Goal: Task Accomplishment & Management: Complete application form

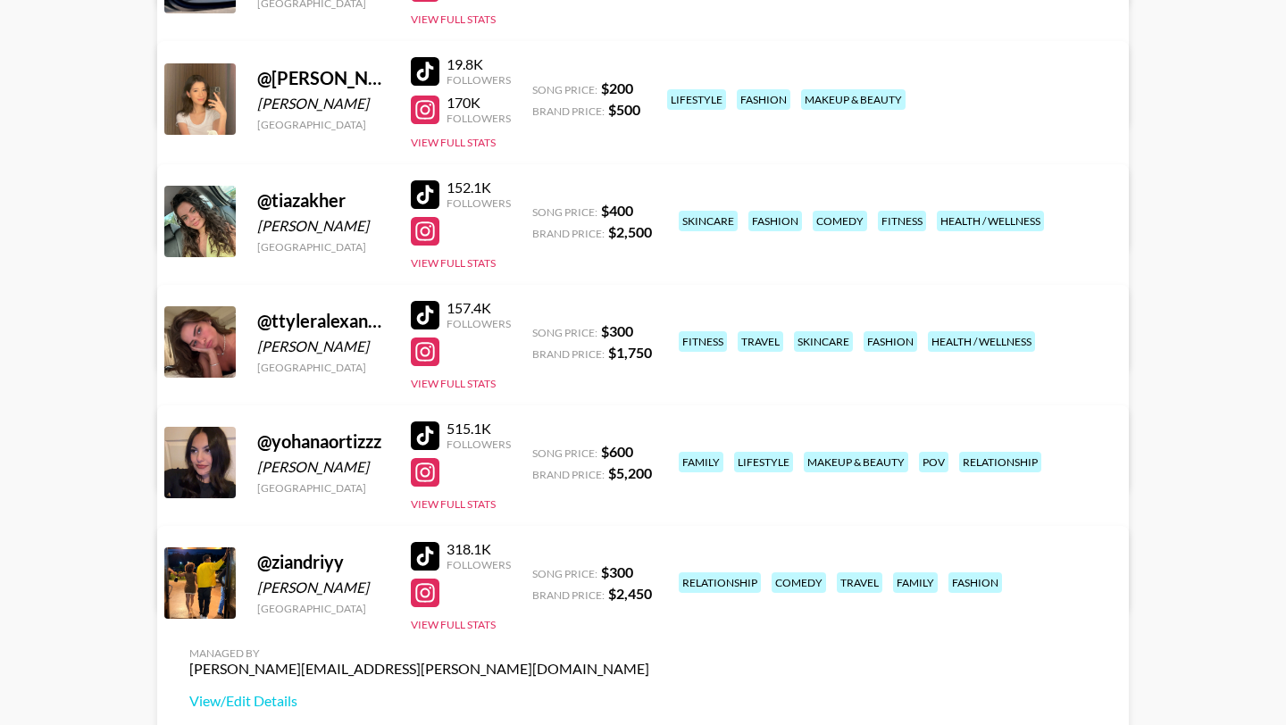
scroll to position [603, 0]
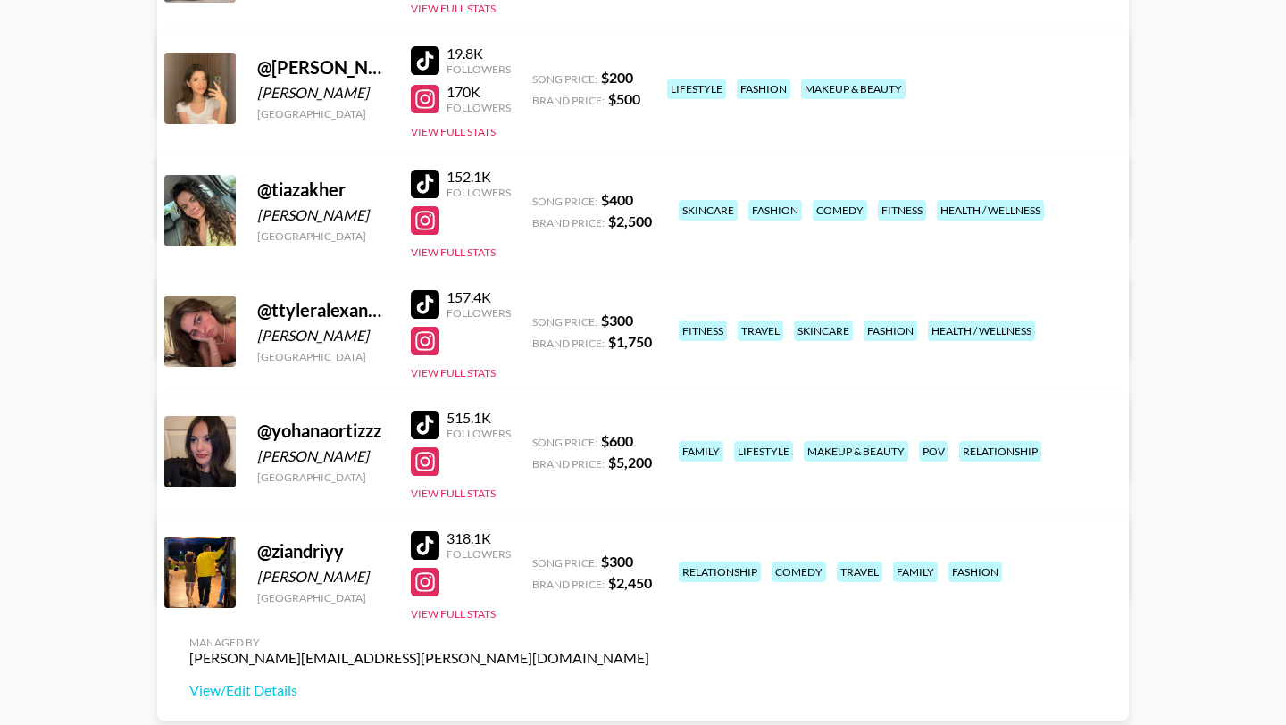
click at [428, 421] on div at bounding box center [425, 425] width 29 height 29
click at [424, 462] on div at bounding box center [425, 461] width 29 height 29
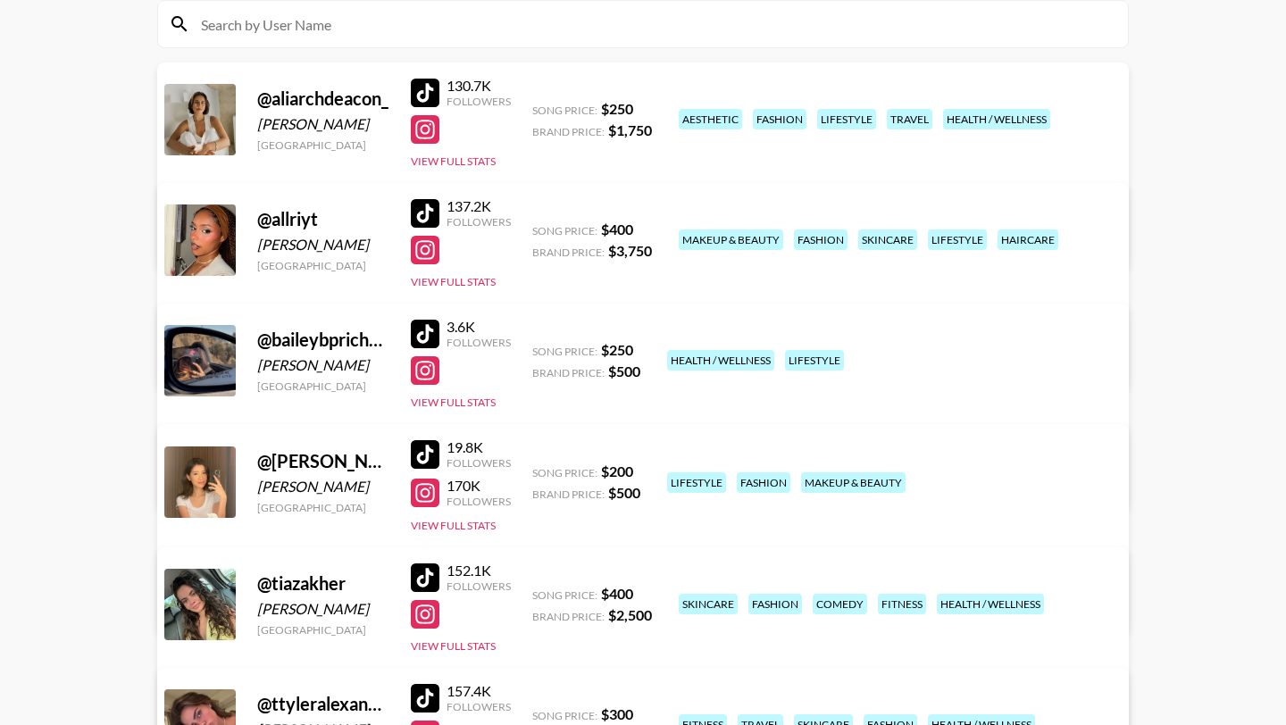
scroll to position [211, 0]
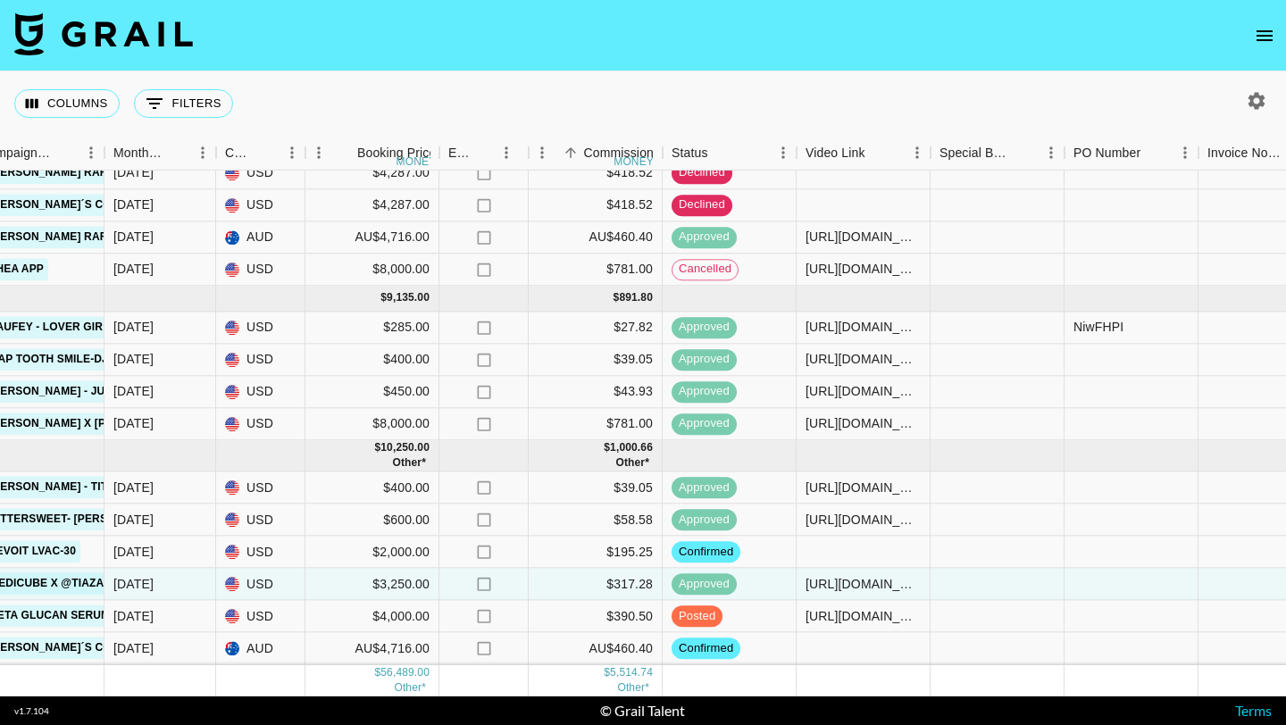
scroll to position [360, 1145]
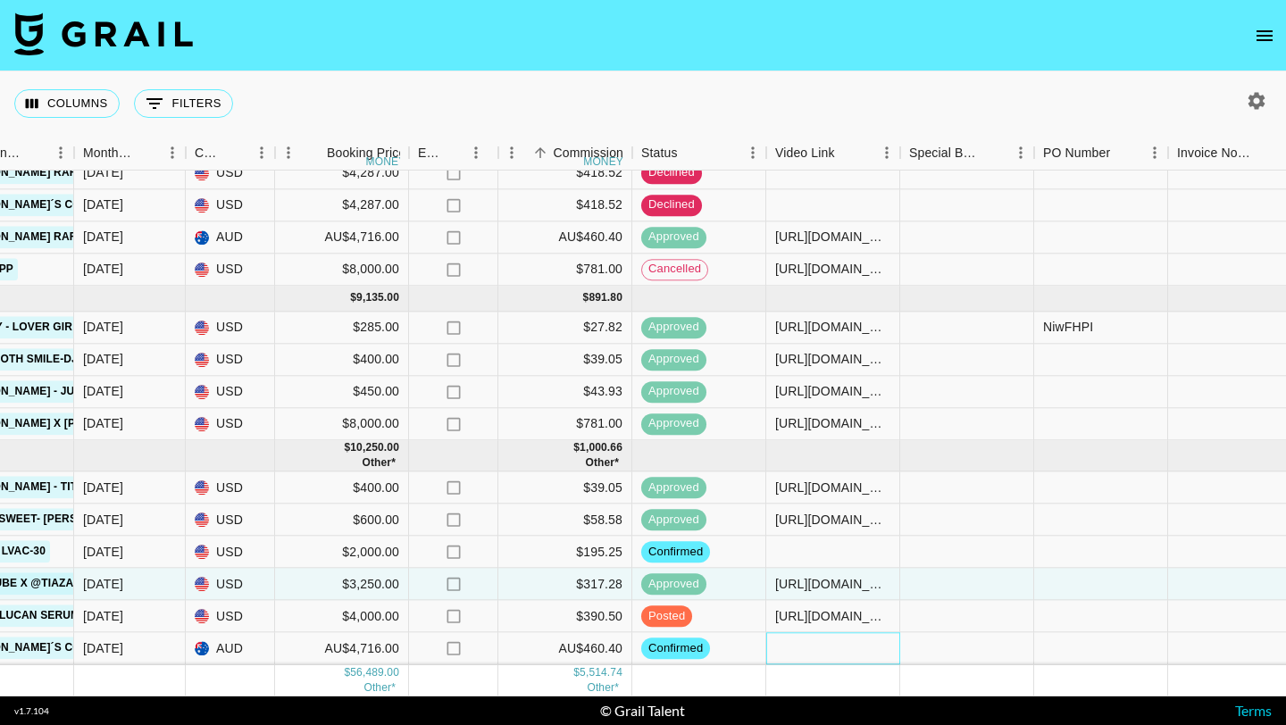
click at [805, 646] on div at bounding box center [833, 649] width 134 height 32
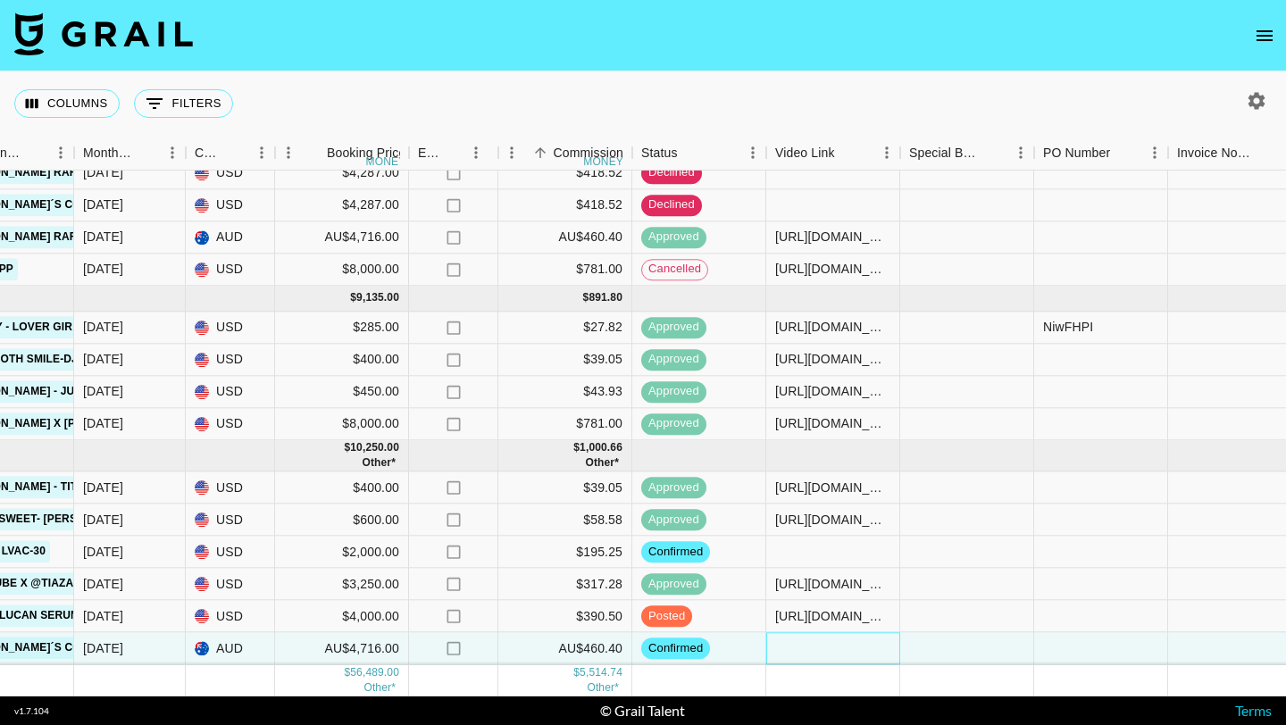
click at [805, 646] on div at bounding box center [833, 649] width 134 height 32
type input "[URL][DOMAIN_NAME]"
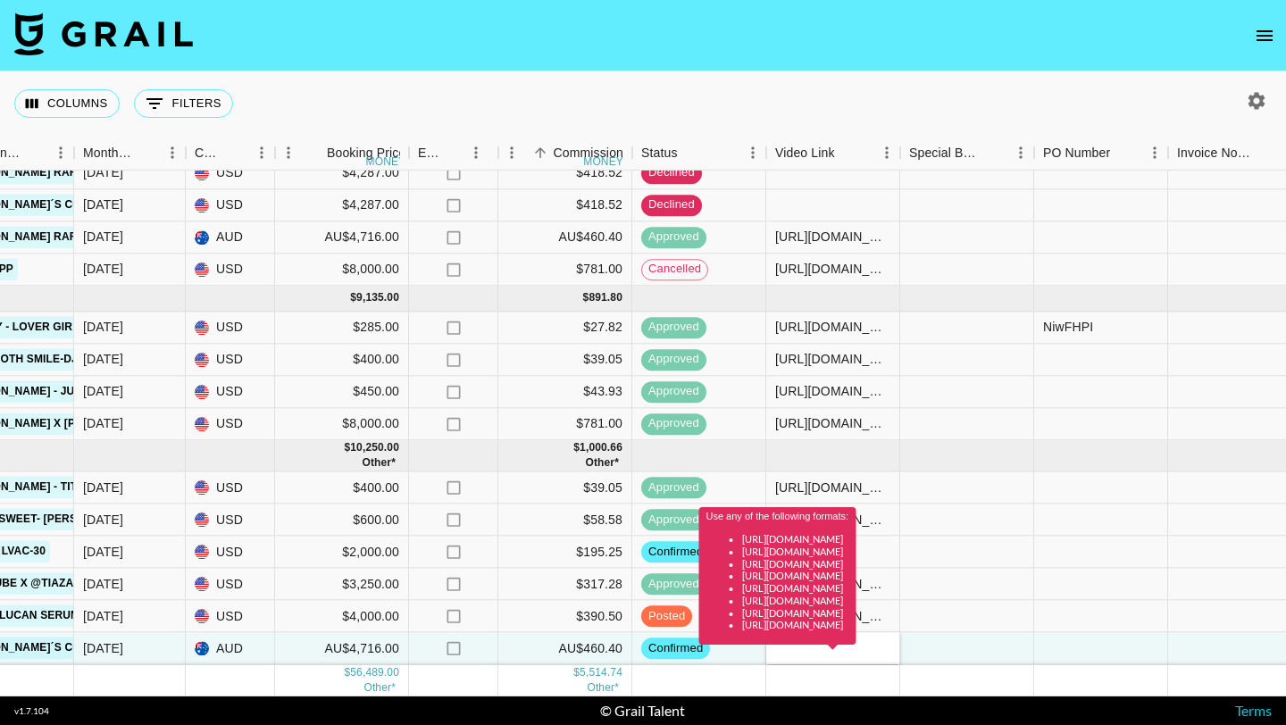
scroll to position [0, 0]
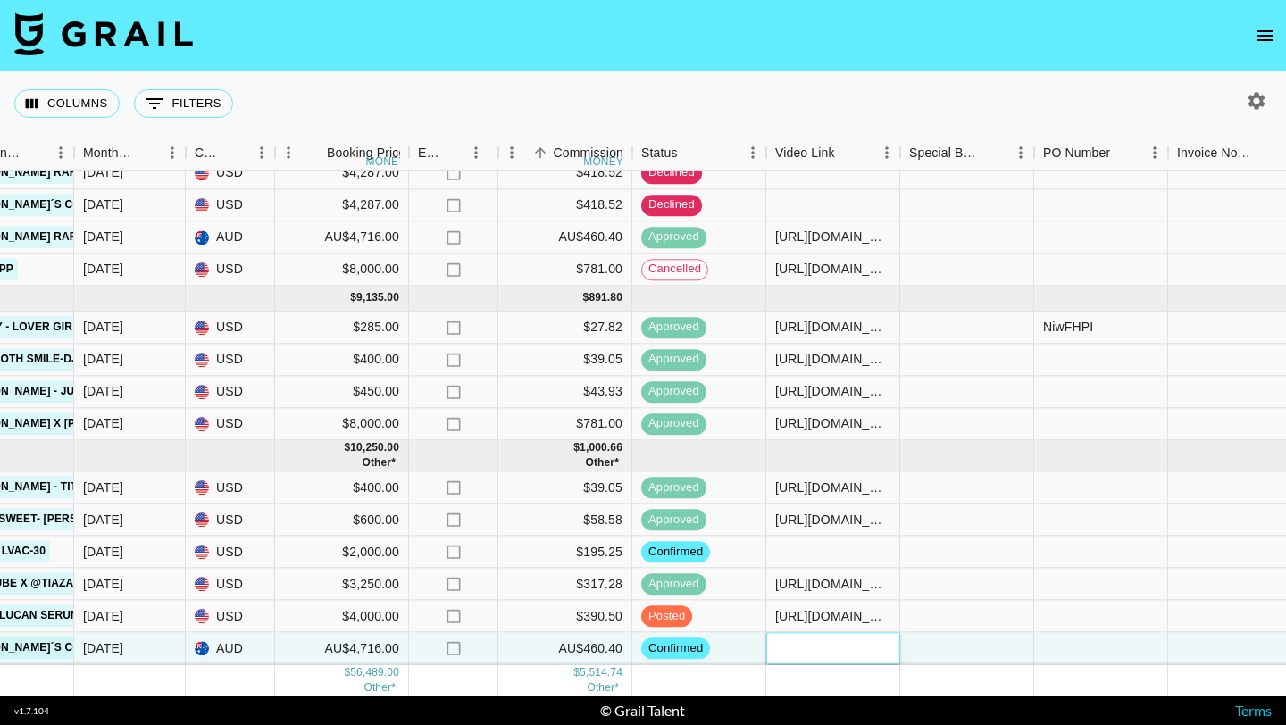
paste input "[URL][DOMAIN_NAME]"
type input "[URL][DOMAIN_NAME]"
click at [970, 643] on div at bounding box center [967, 649] width 134 height 32
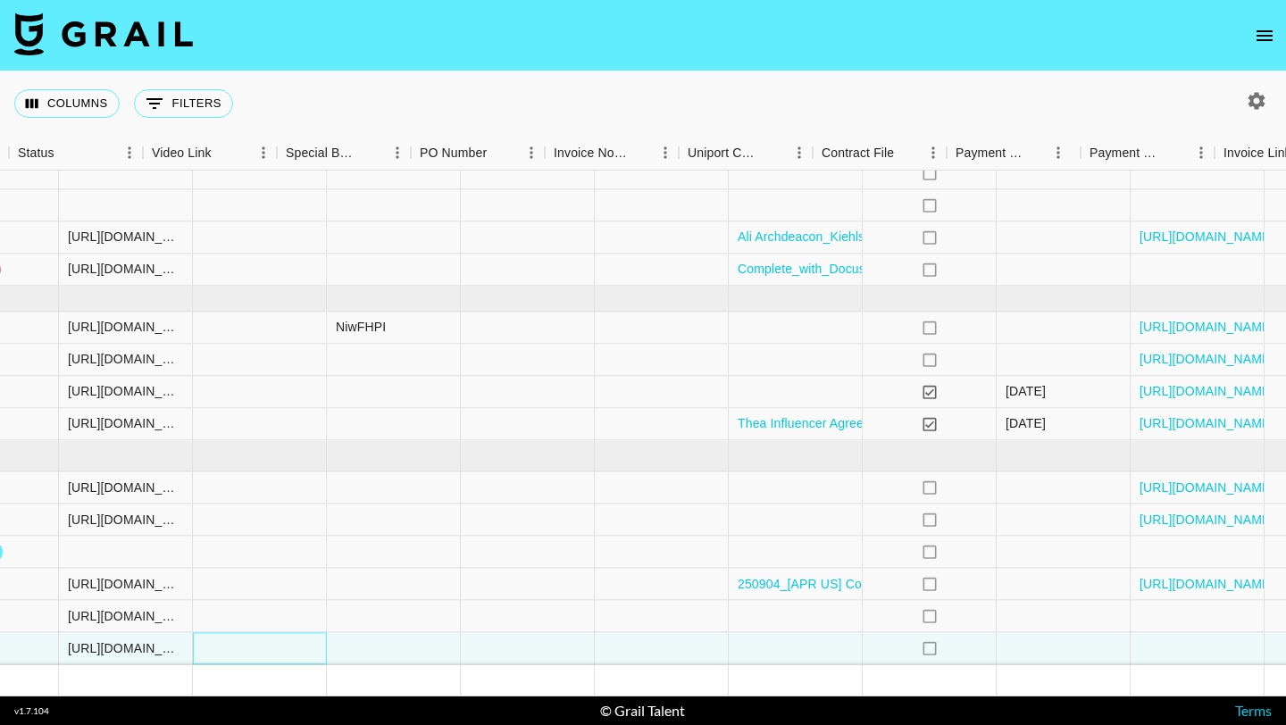
scroll to position [360, 1871]
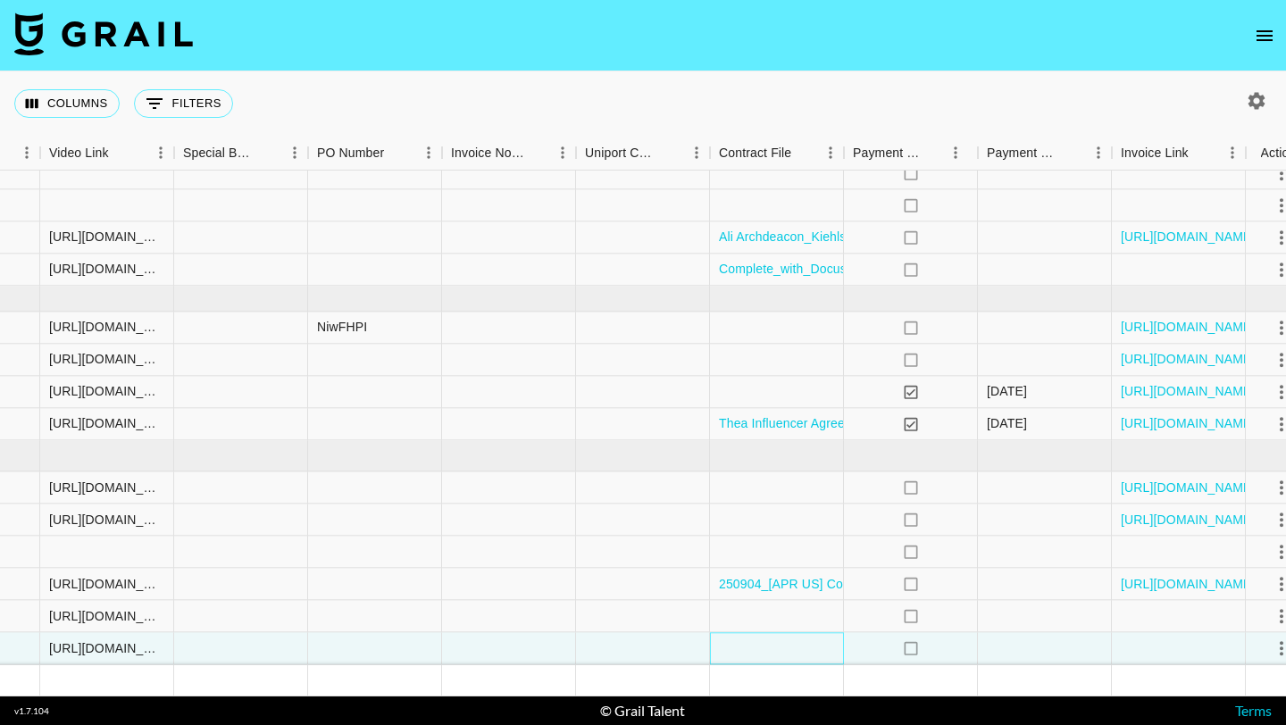
click at [763, 638] on div at bounding box center [777, 649] width 134 height 32
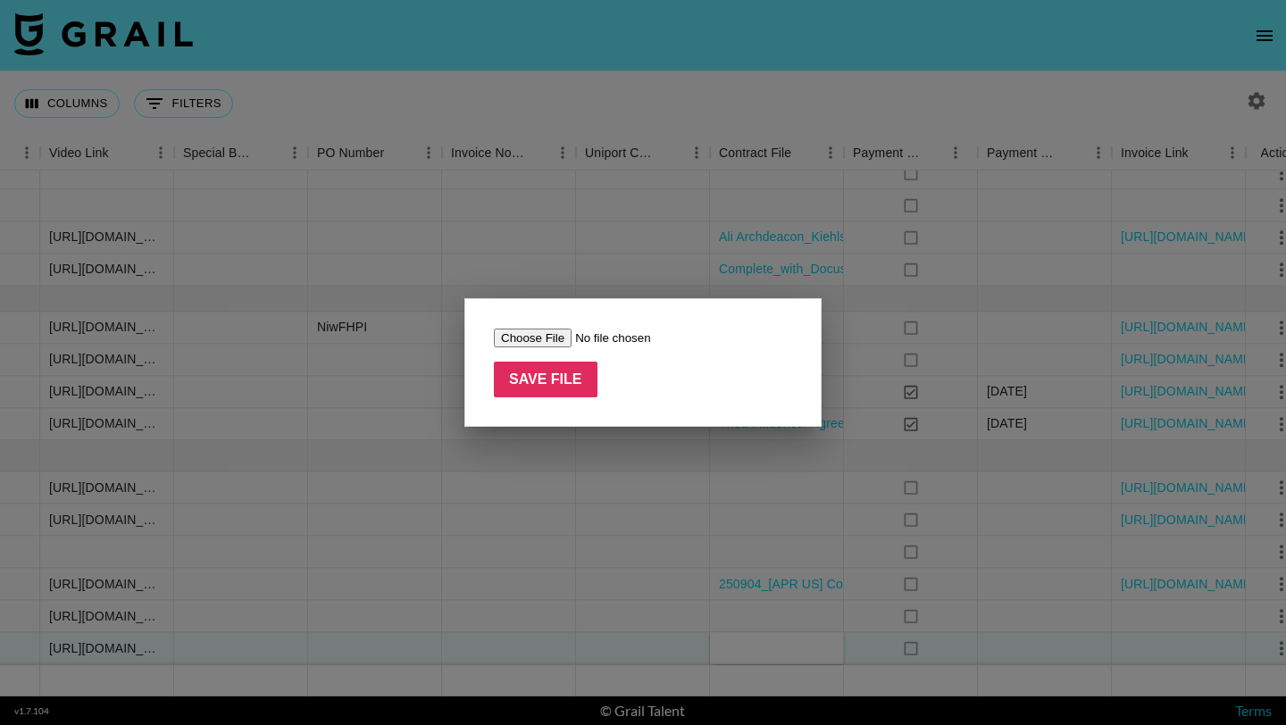
click at [763, 638] on div at bounding box center [643, 362] width 1286 height 725
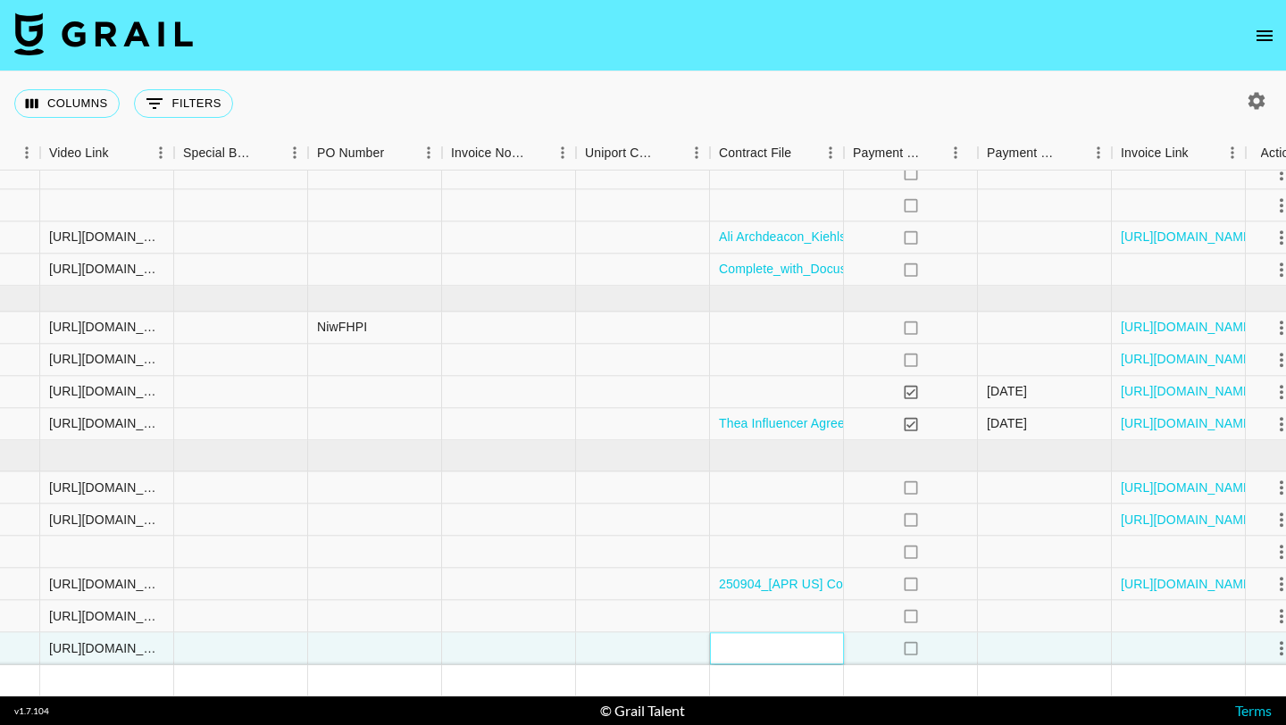
click at [755, 651] on div at bounding box center [777, 649] width 134 height 32
click at [721, 605] on div at bounding box center [777, 617] width 134 height 32
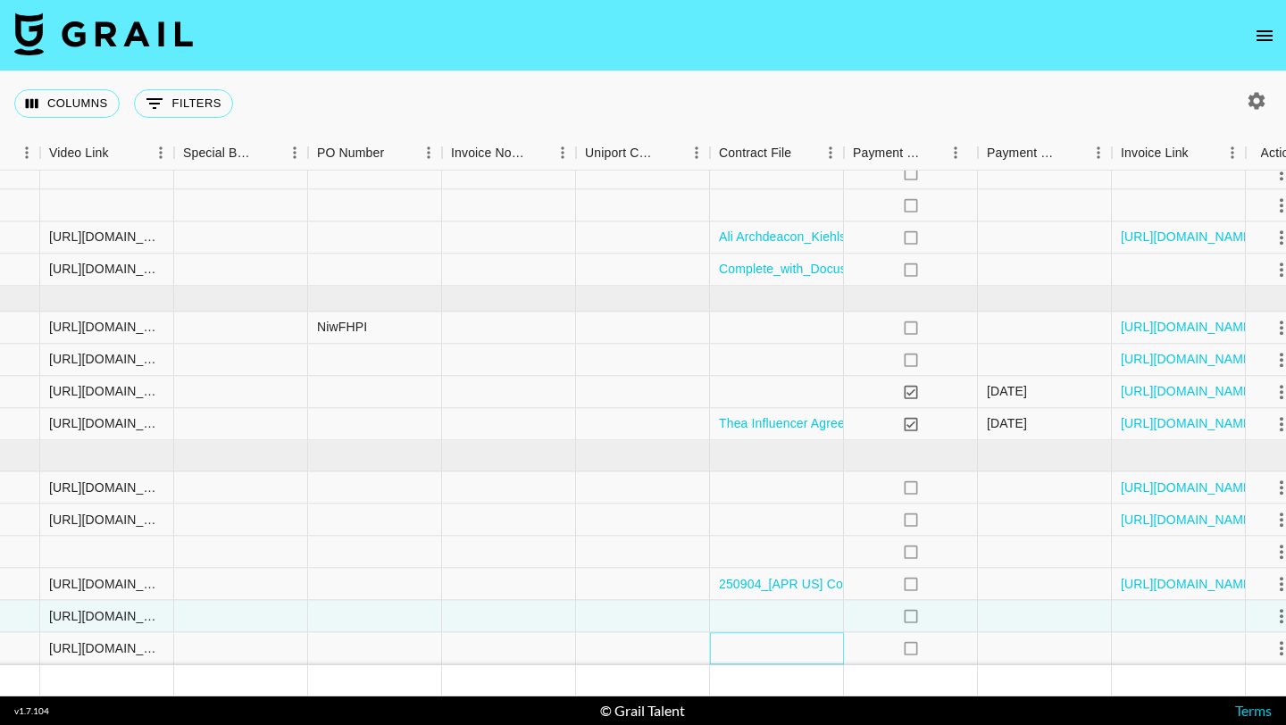
click at [762, 638] on div at bounding box center [777, 649] width 134 height 32
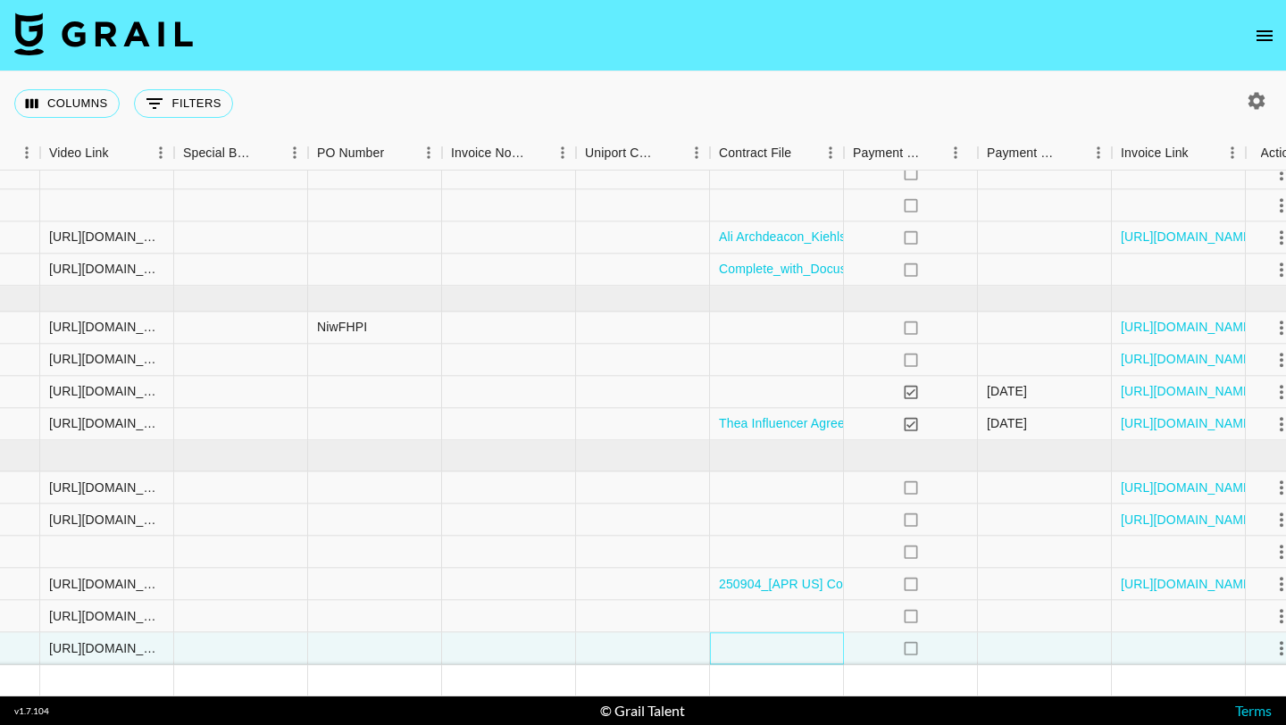
click at [762, 638] on div at bounding box center [777, 649] width 134 height 32
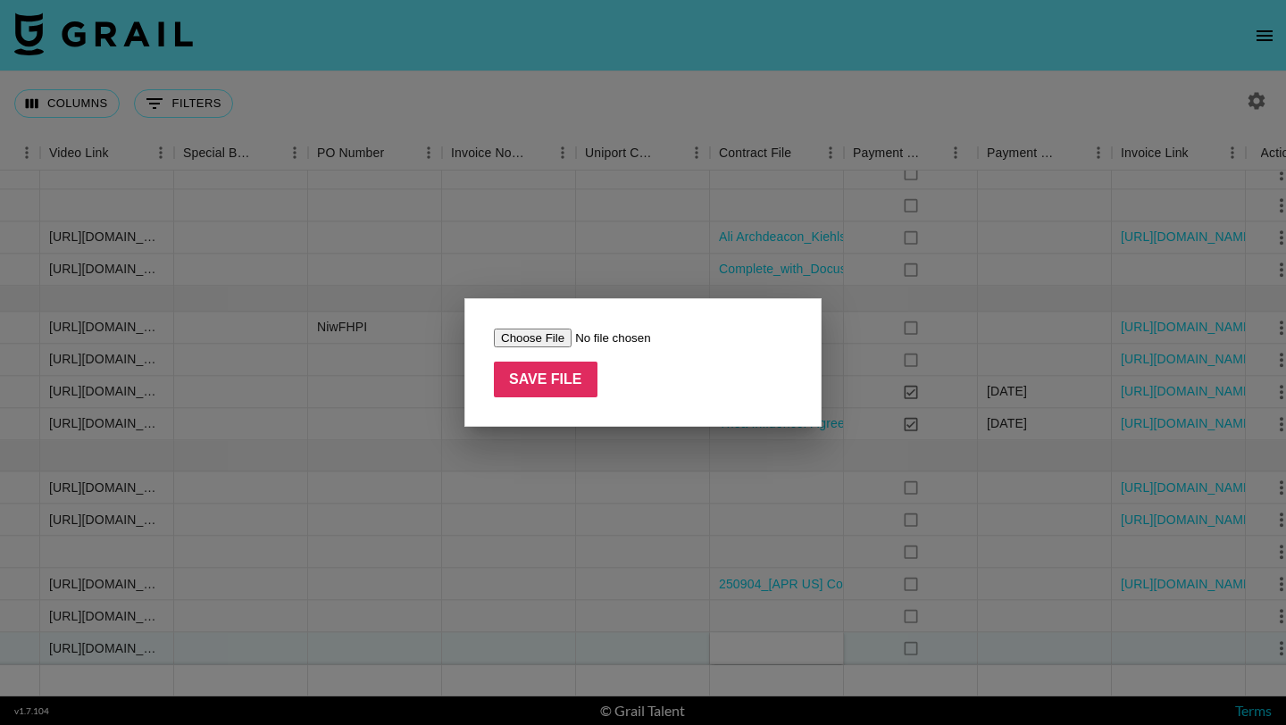
click at [533, 339] on input "file" at bounding box center [607, 338] width 226 height 19
click at [555, 337] on input "file" at bounding box center [607, 338] width 226 height 19
click at [539, 340] on input "file" at bounding box center [607, 338] width 226 height 19
click at [887, 274] on div at bounding box center [643, 362] width 1286 height 725
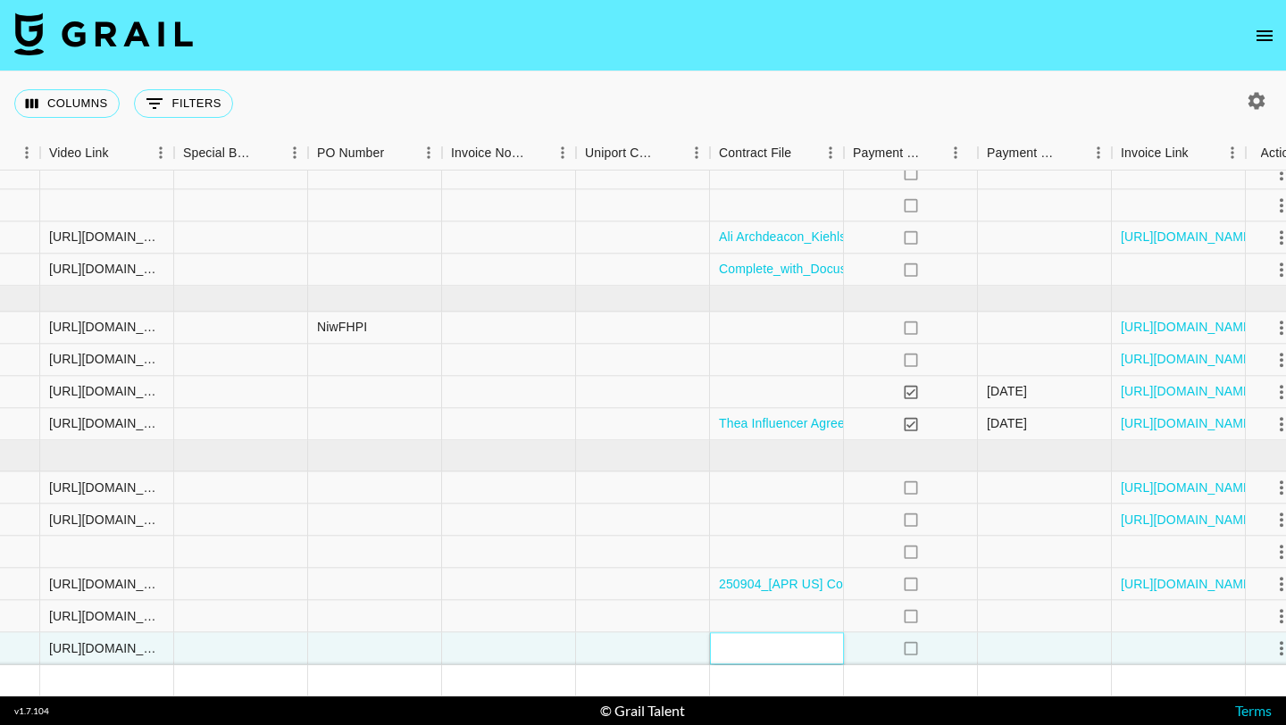
click at [754, 640] on div at bounding box center [777, 649] width 134 height 32
click at [650, 640] on div at bounding box center [643, 649] width 134 height 32
click at [754, 633] on div at bounding box center [777, 649] width 134 height 32
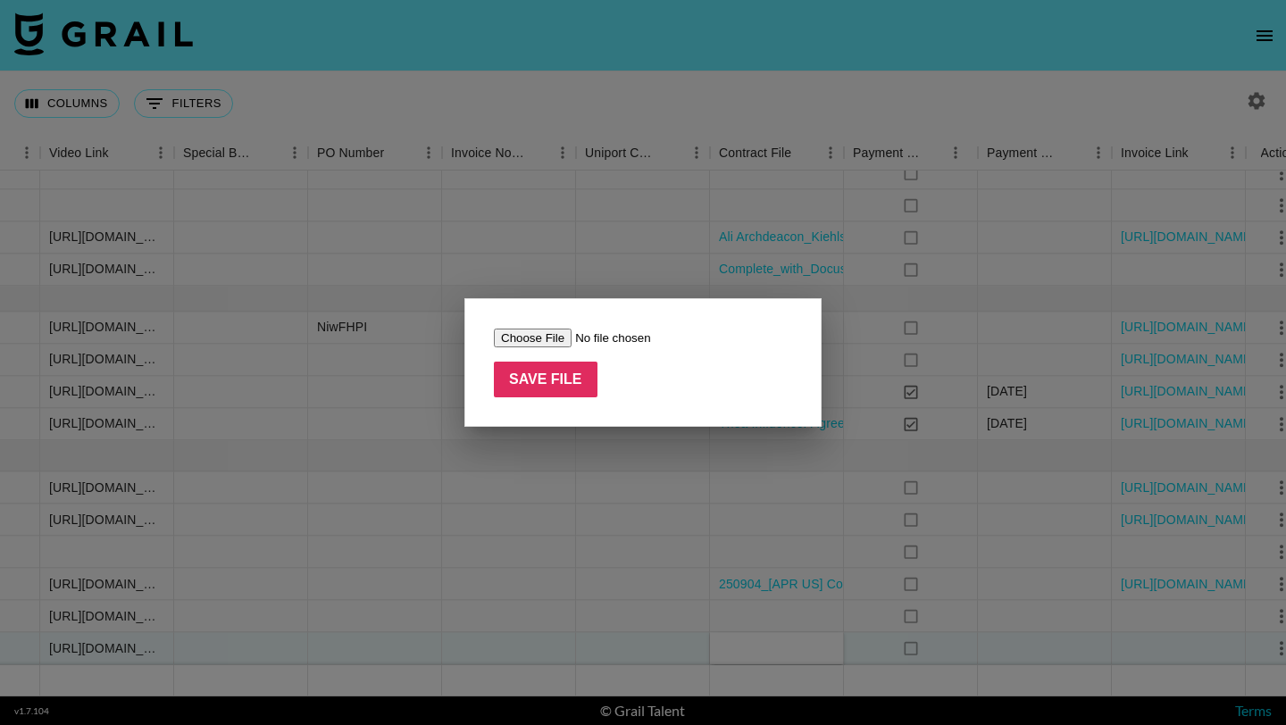
click at [536, 331] on input "file" at bounding box center [607, 338] width 226 height 19
click at [548, 342] on input "file" at bounding box center [607, 338] width 226 height 19
click at [854, 291] on div at bounding box center [643, 362] width 1286 height 725
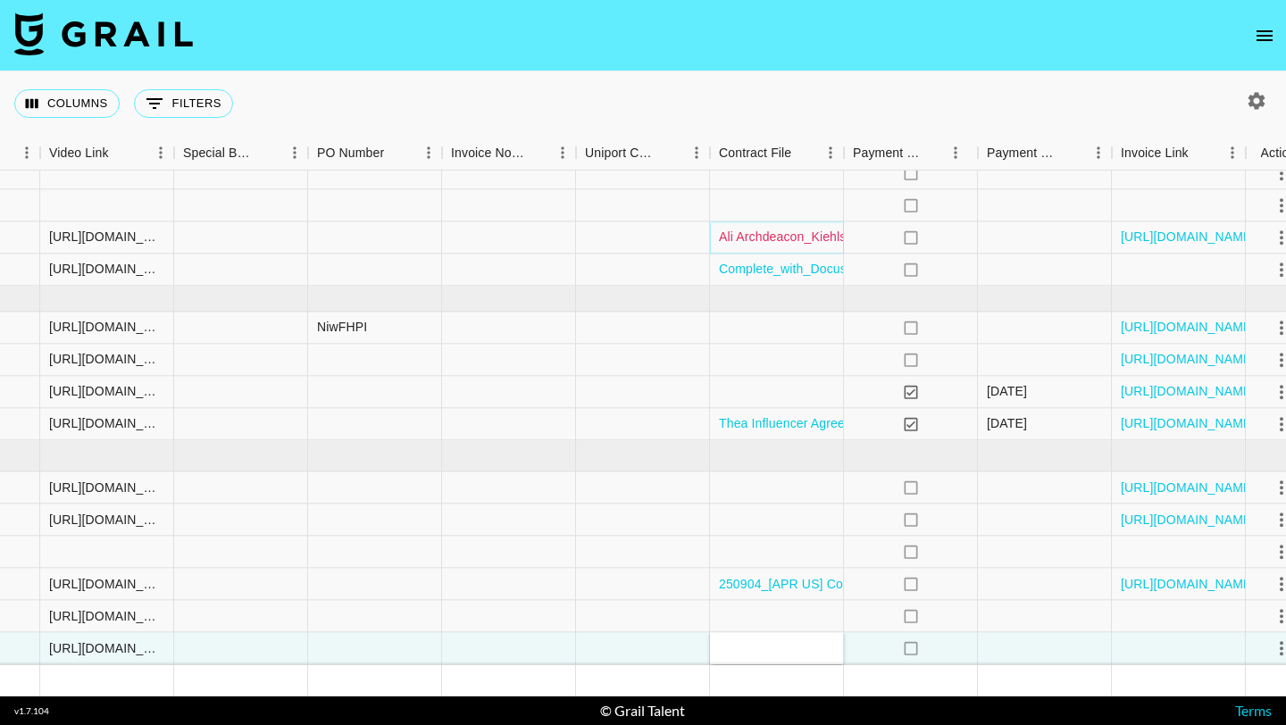
click at [772, 229] on link "Ali Archdeacon_Kiehls CCDS_ILPDKIE0015_Contract265523.docx.pdf" at bounding box center [919, 238] width 401 height 18
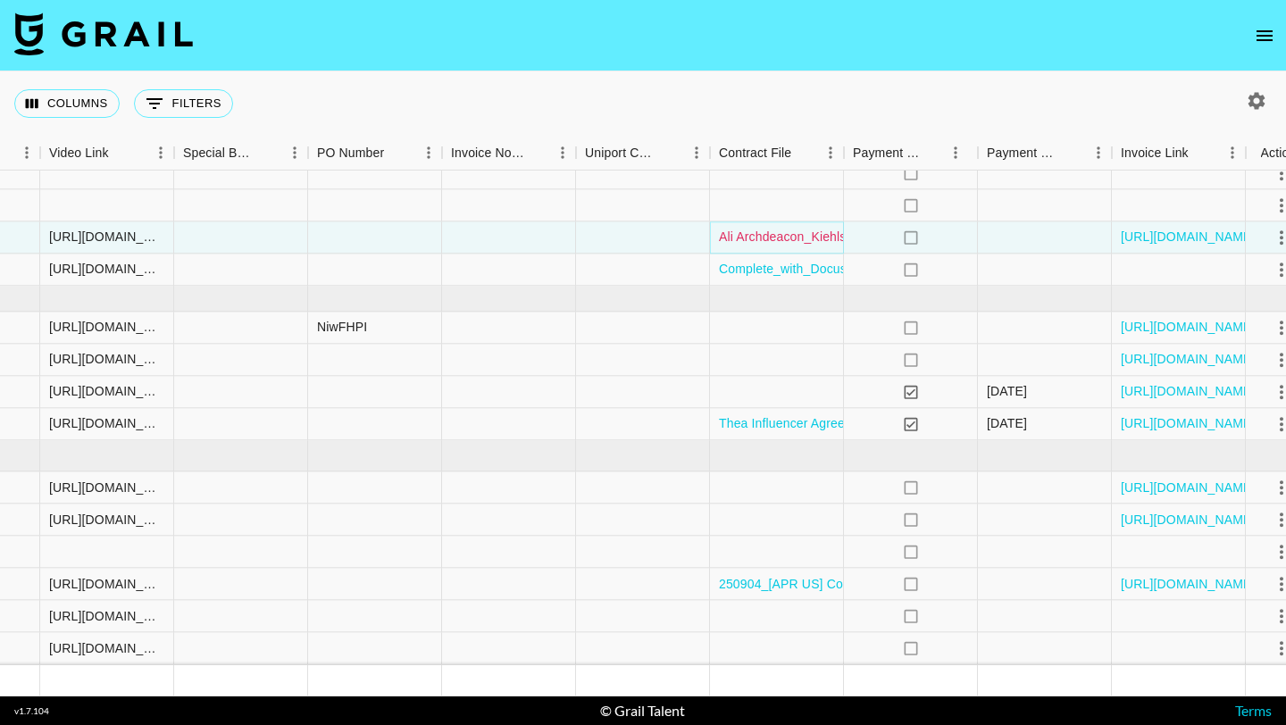
click at [795, 236] on link "Ali Archdeacon_Kiehls CCDS_ILPDKIE0015_Contract265523.docx.pdf" at bounding box center [919, 238] width 401 height 18
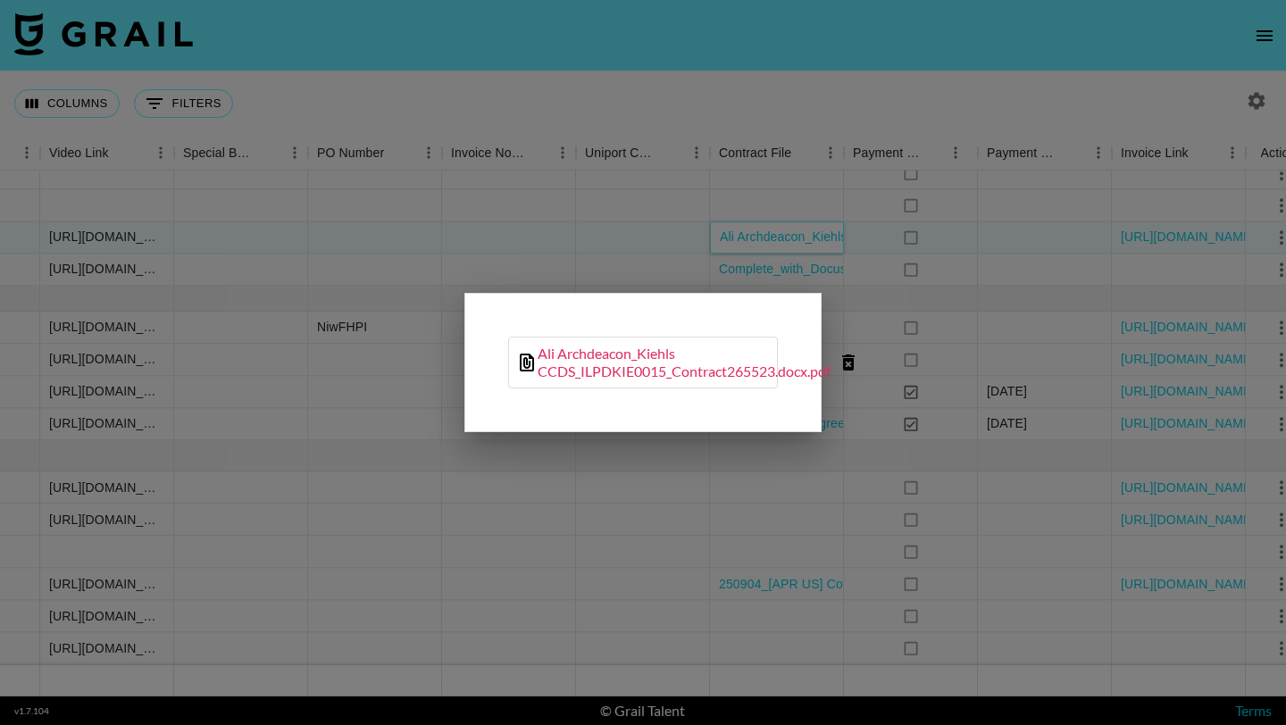
click at [549, 363] on link "Ali Archdeacon_Kiehls CCDS_ILPDKIE0015_Contract265523.docx.pdf" at bounding box center [684, 363] width 293 height 36
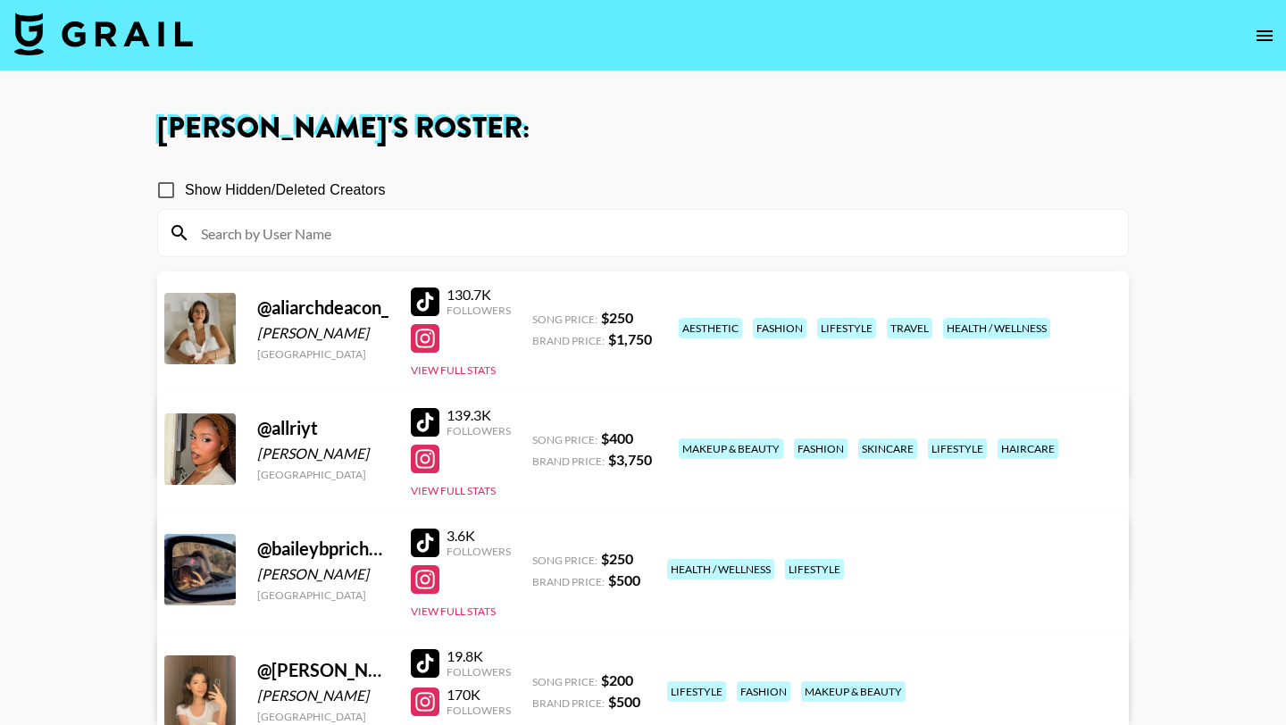
click at [1279, 32] on button "open drawer" at bounding box center [1265, 36] width 36 height 36
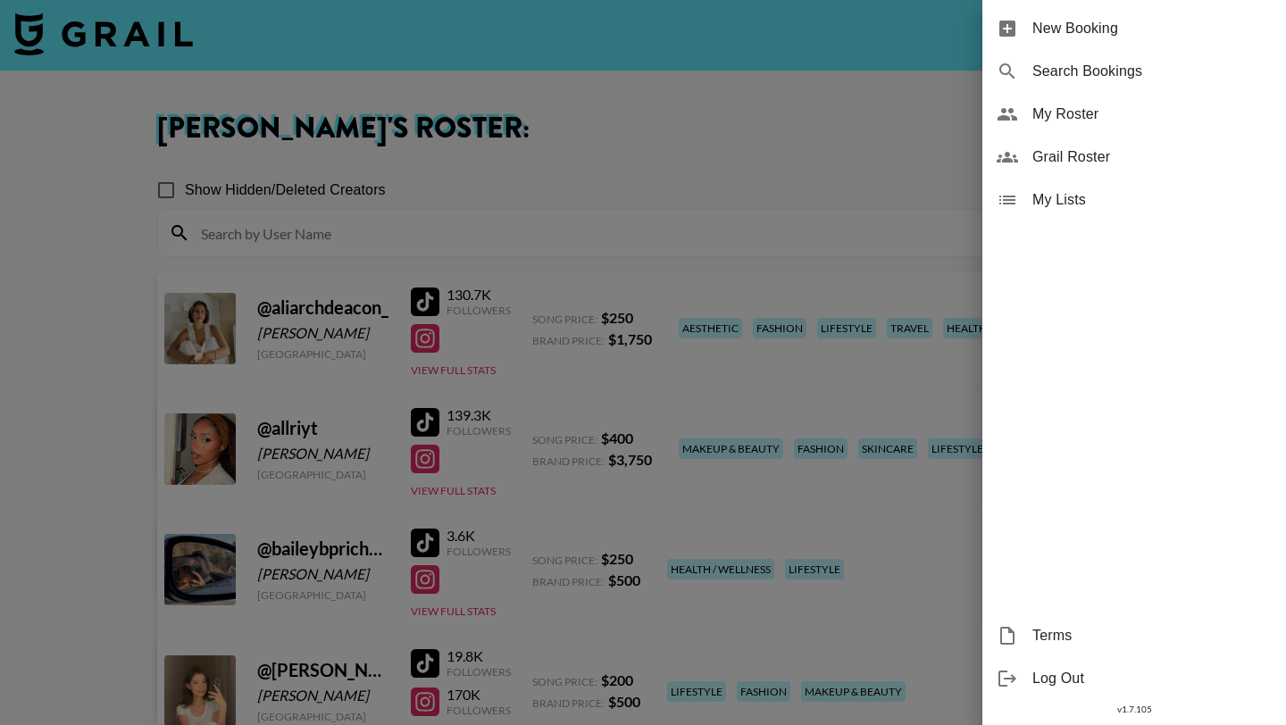
click at [1095, 32] on span "New Booking" at bounding box center [1151, 28] width 239 height 21
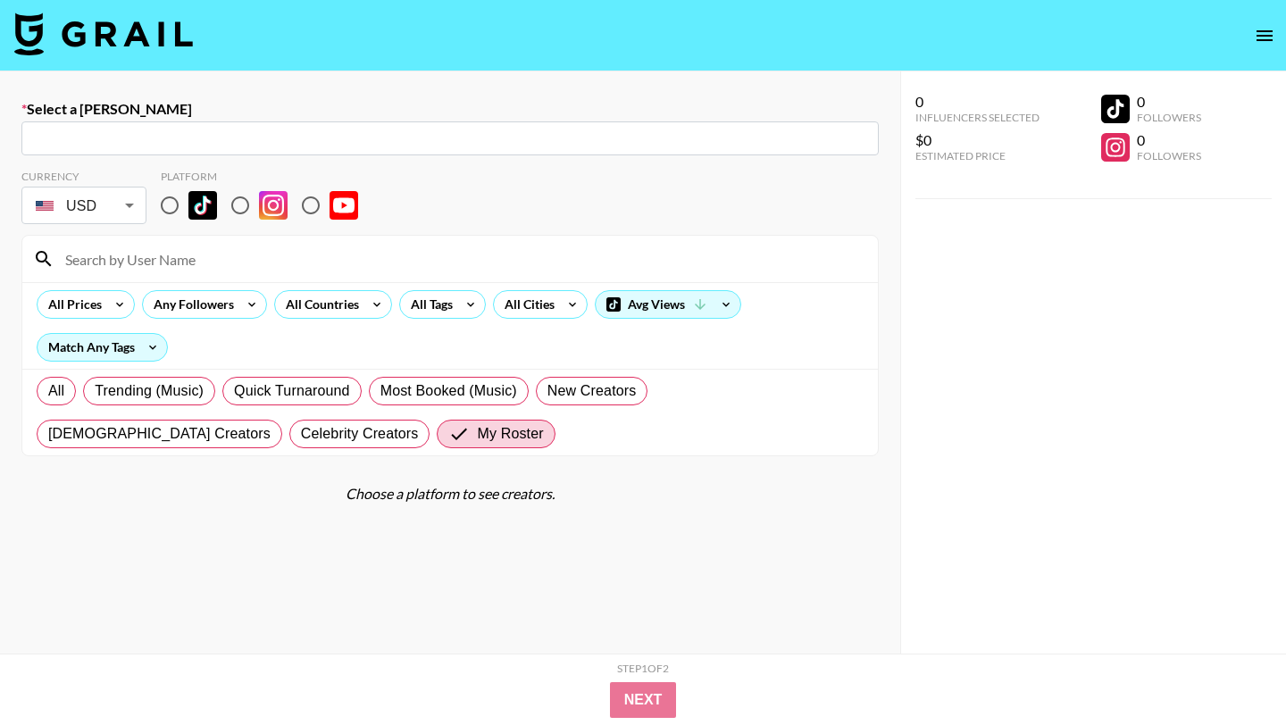
click at [1276, 32] on button "open drawer" at bounding box center [1265, 36] width 36 height 36
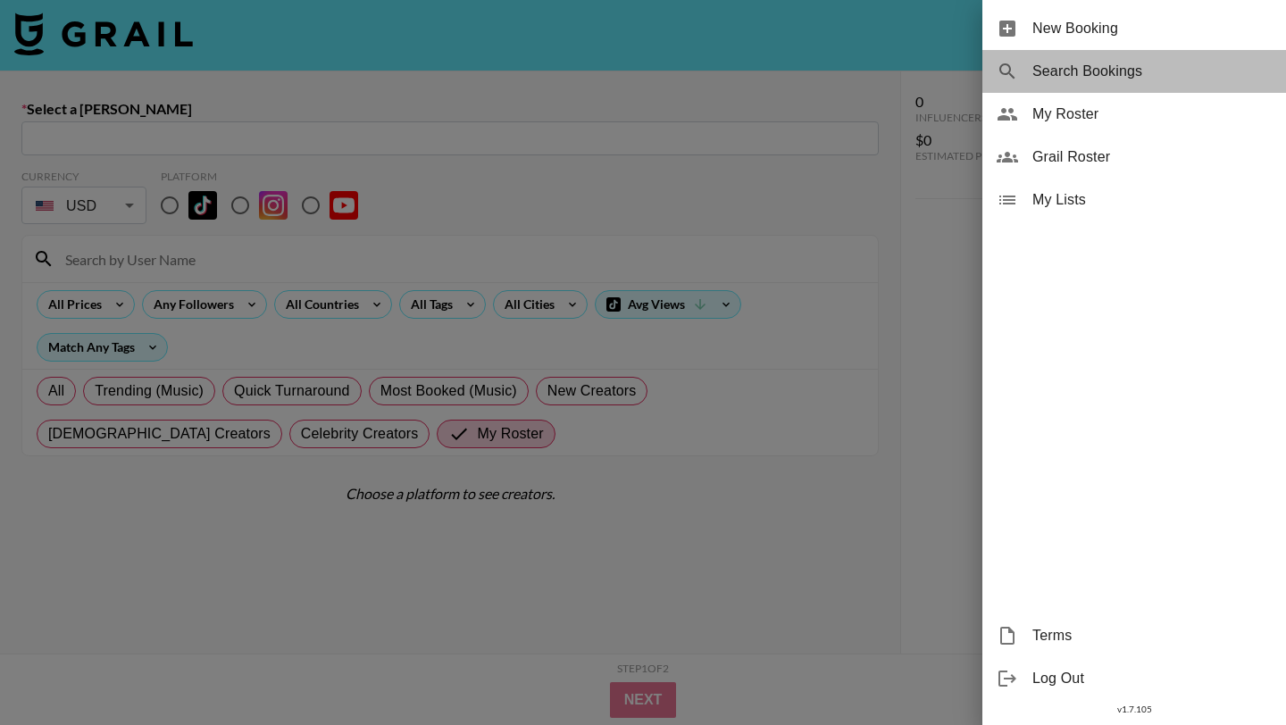
click at [1090, 76] on span "Search Bookings" at bounding box center [1151, 71] width 239 height 21
select select "id"
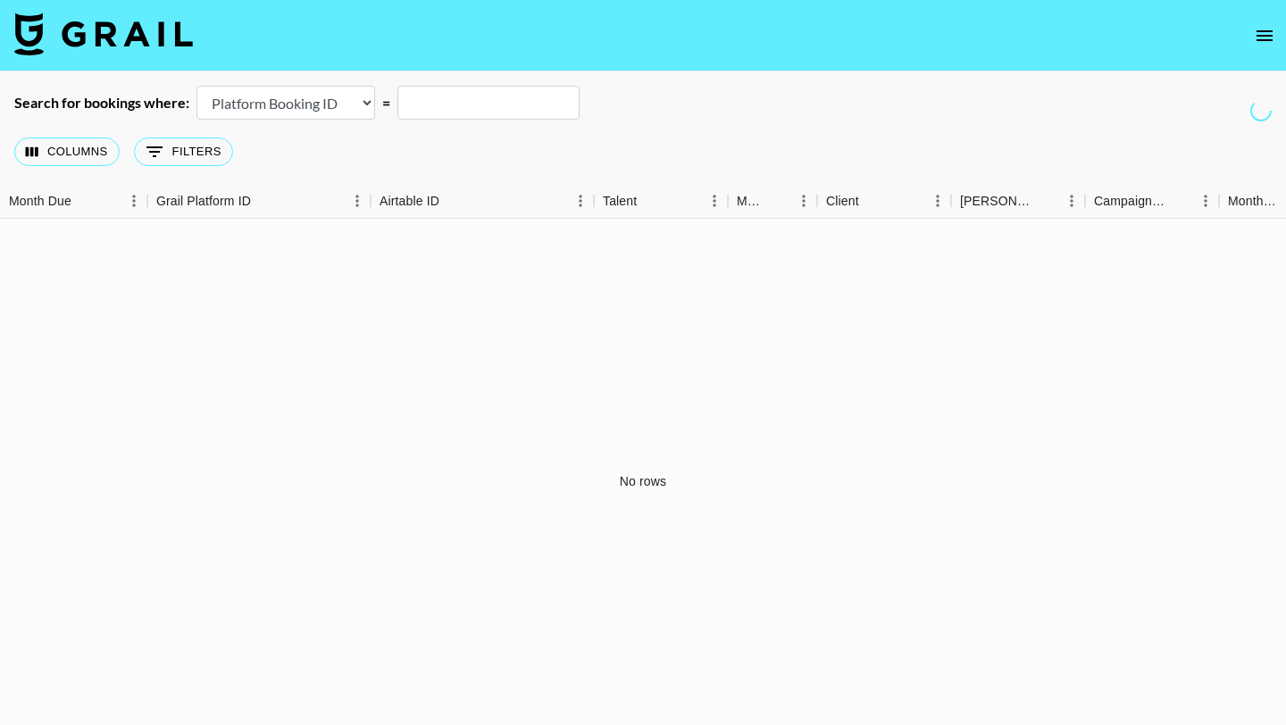
click at [85, 48] on img at bounding box center [103, 34] width 179 height 43
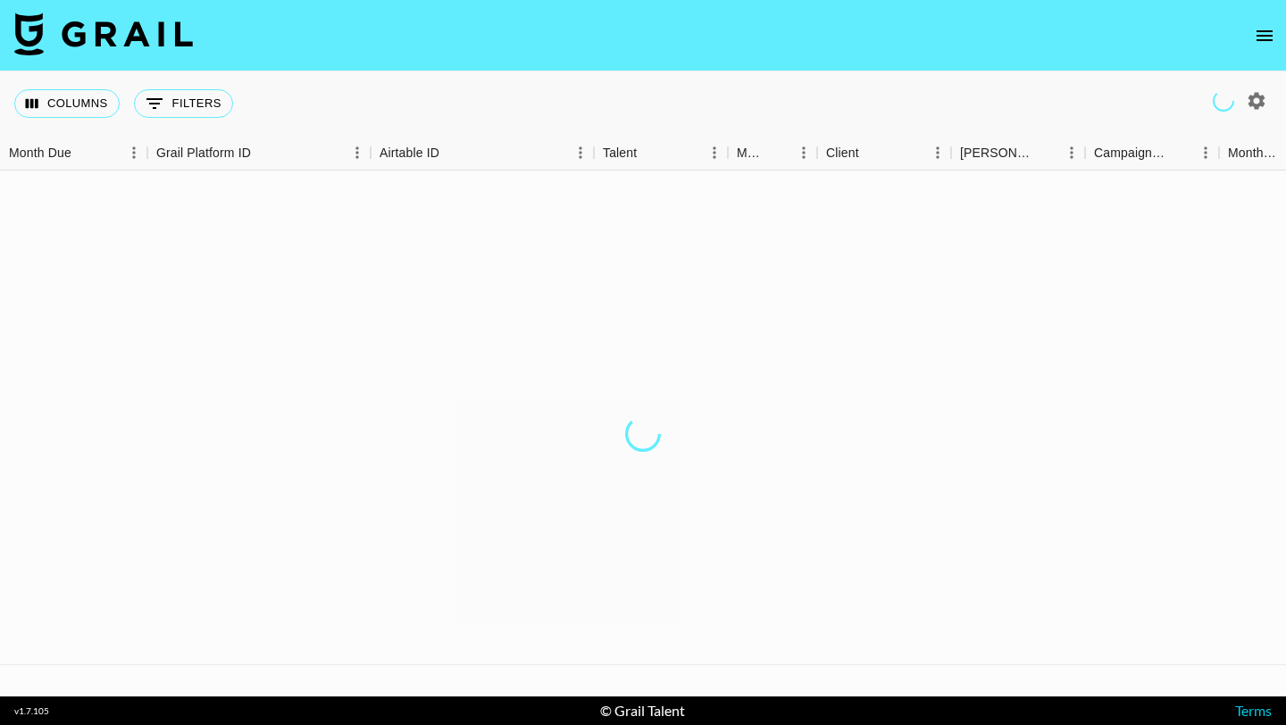
click at [66, 31] on img at bounding box center [103, 34] width 179 height 43
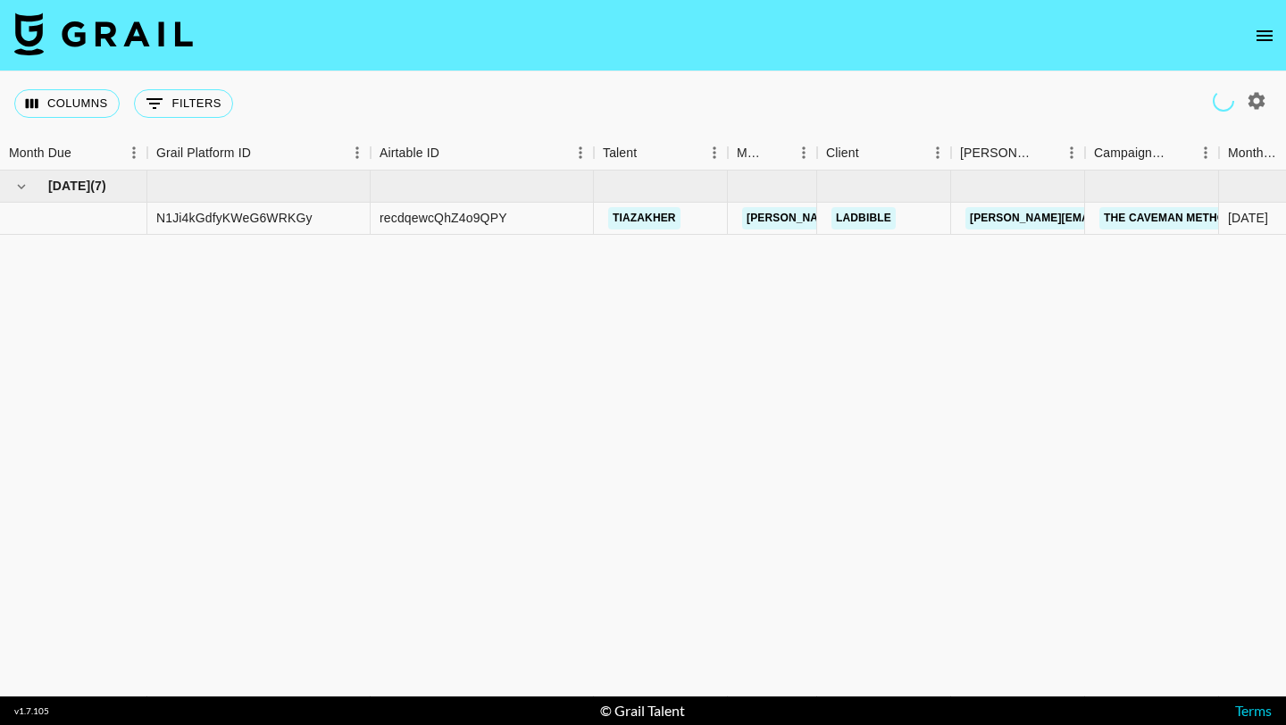
click at [23, 37] on img at bounding box center [103, 34] width 179 height 43
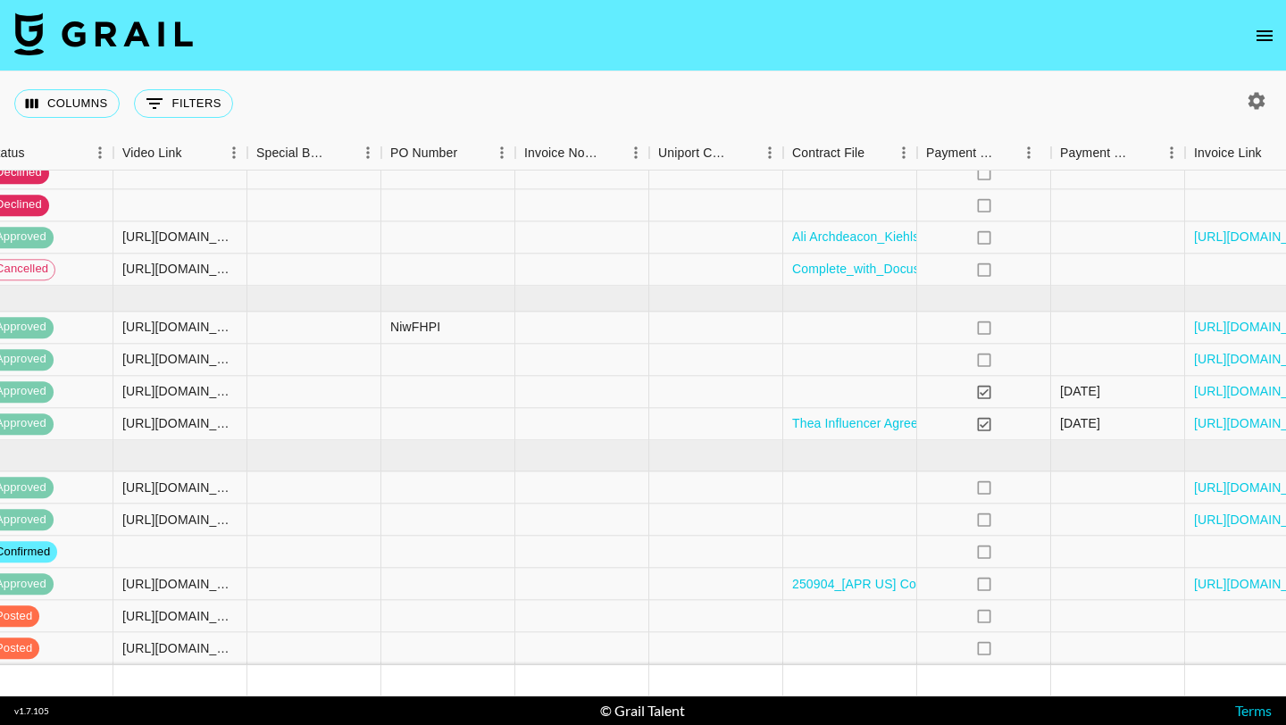
scroll to position [360, 1804]
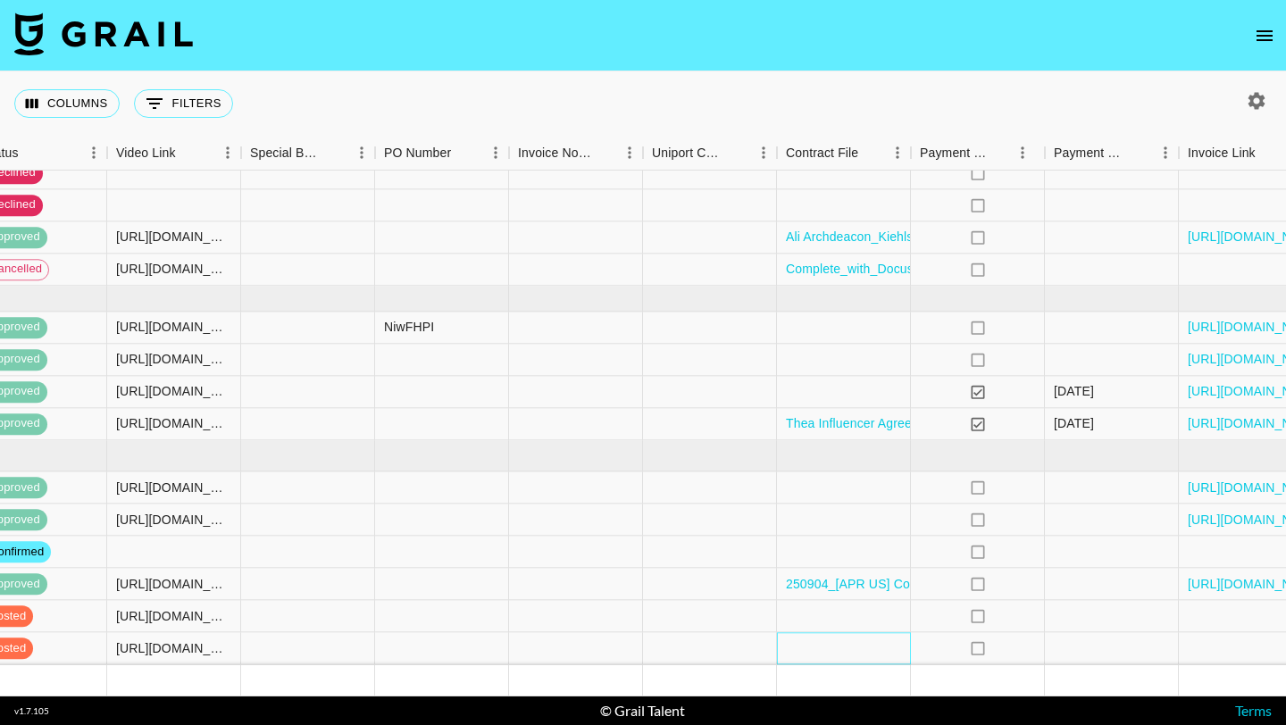
click at [805, 651] on div at bounding box center [844, 649] width 134 height 32
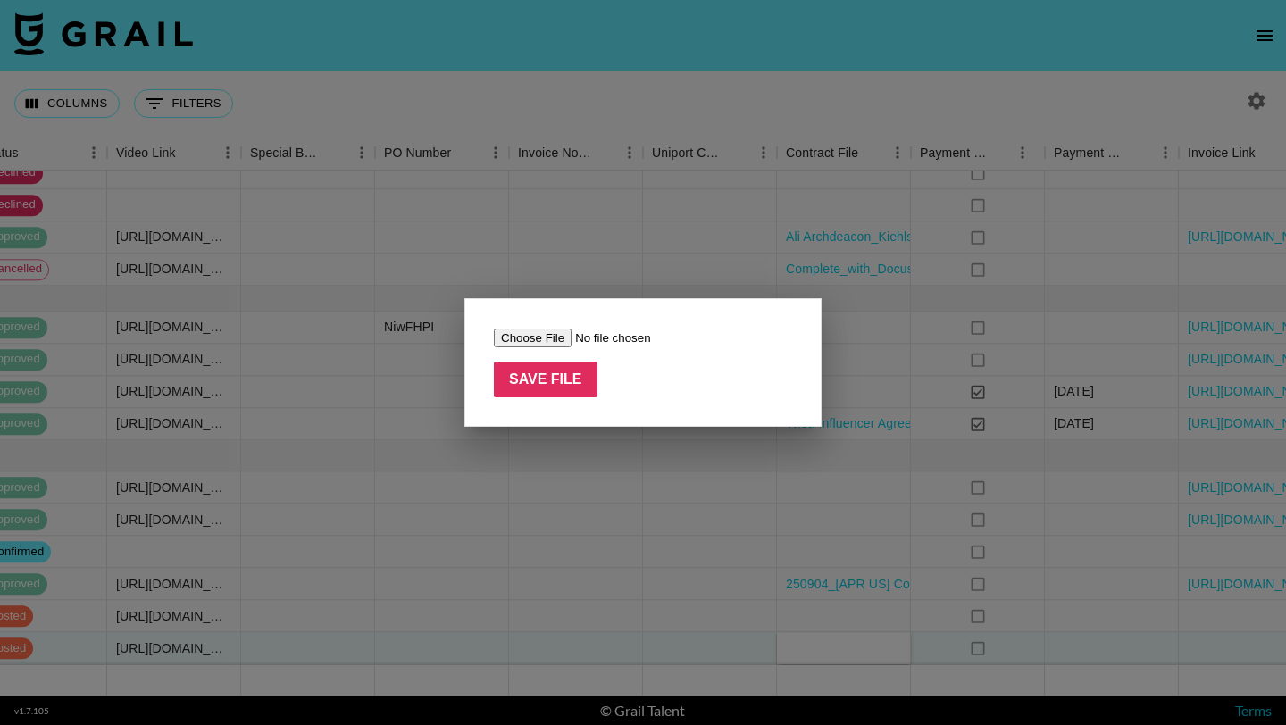
click at [536, 335] on input "file" at bounding box center [607, 338] width 226 height 19
type input "C:\fakepath\Ali Archdeacon_Kiehls CCDS_ILPDKIE0015_Contract265523.docx.pdf"
click at [578, 376] on input "Save File" at bounding box center [546, 380] width 104 height 36
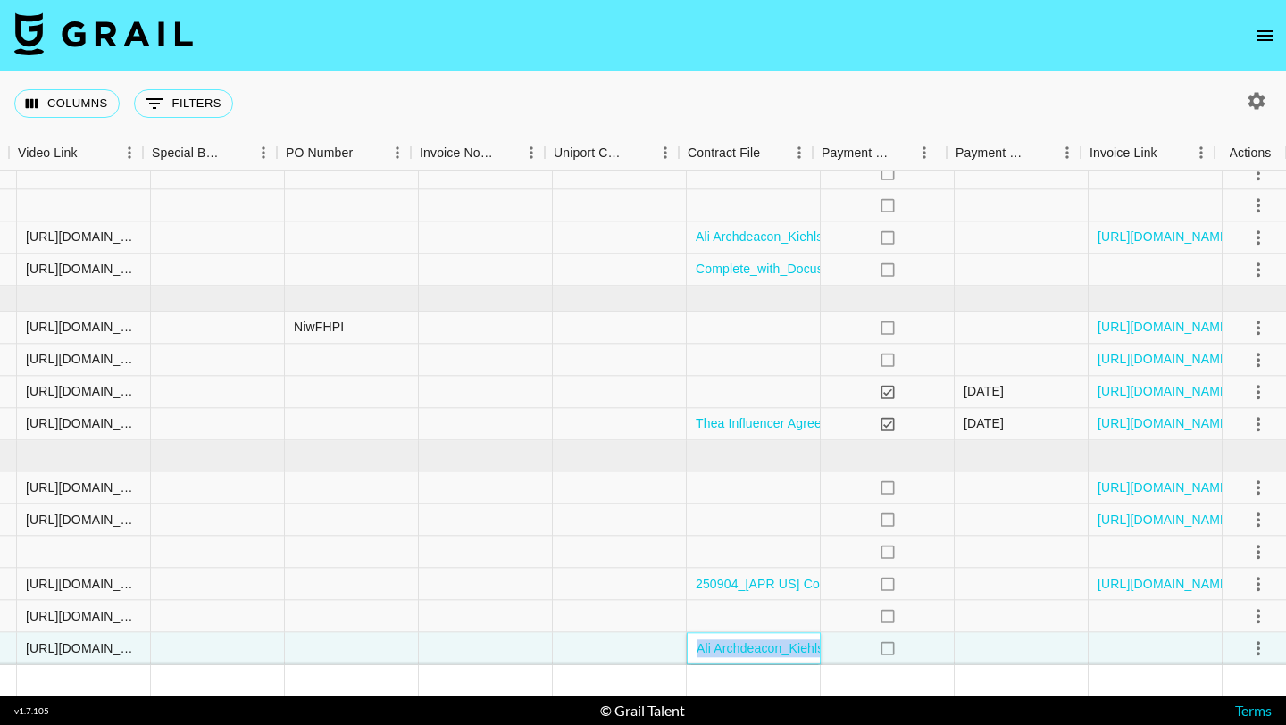
scroll to position [360, 1902]
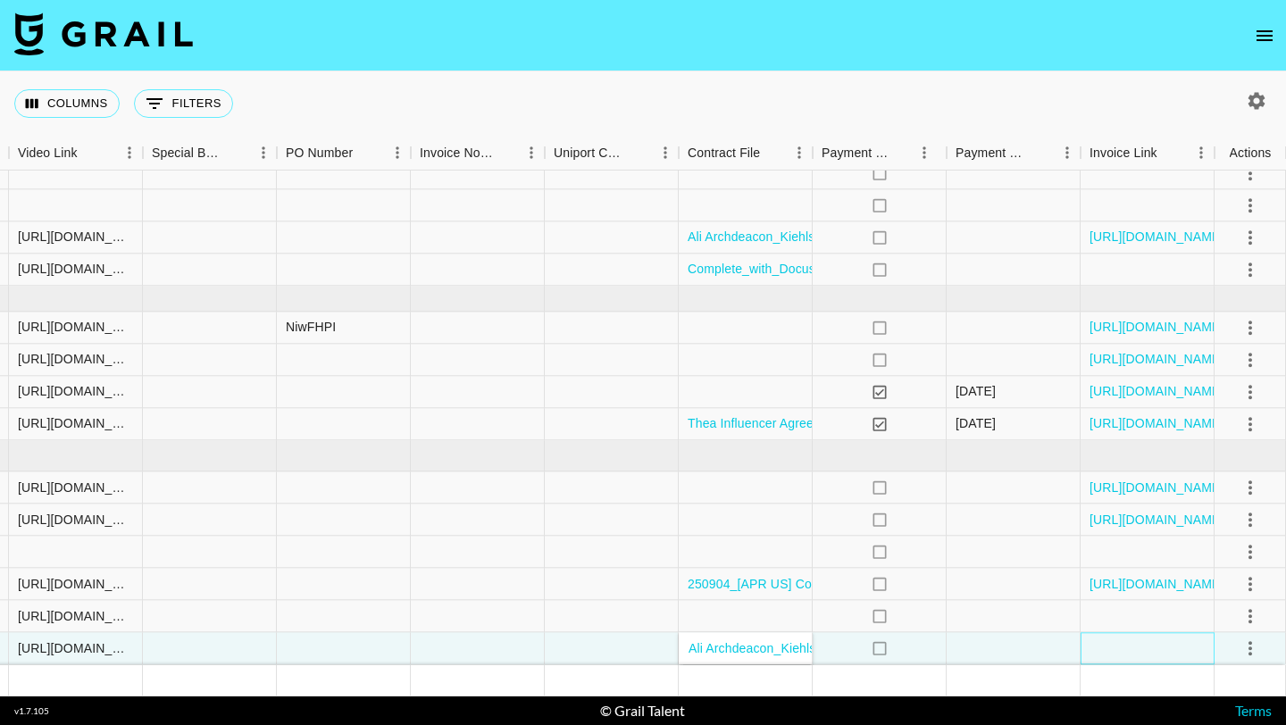
click at [1166, 647] on div at bounding box center [1147, 649] width 134 height 32
click at [1255, 644] on icon "select merge strategy" at bounding box center [1249, 648] width 21 height 21
click at [1225, 605] on div "Approve" at bounding box center [1211, 609] width 54 height 21
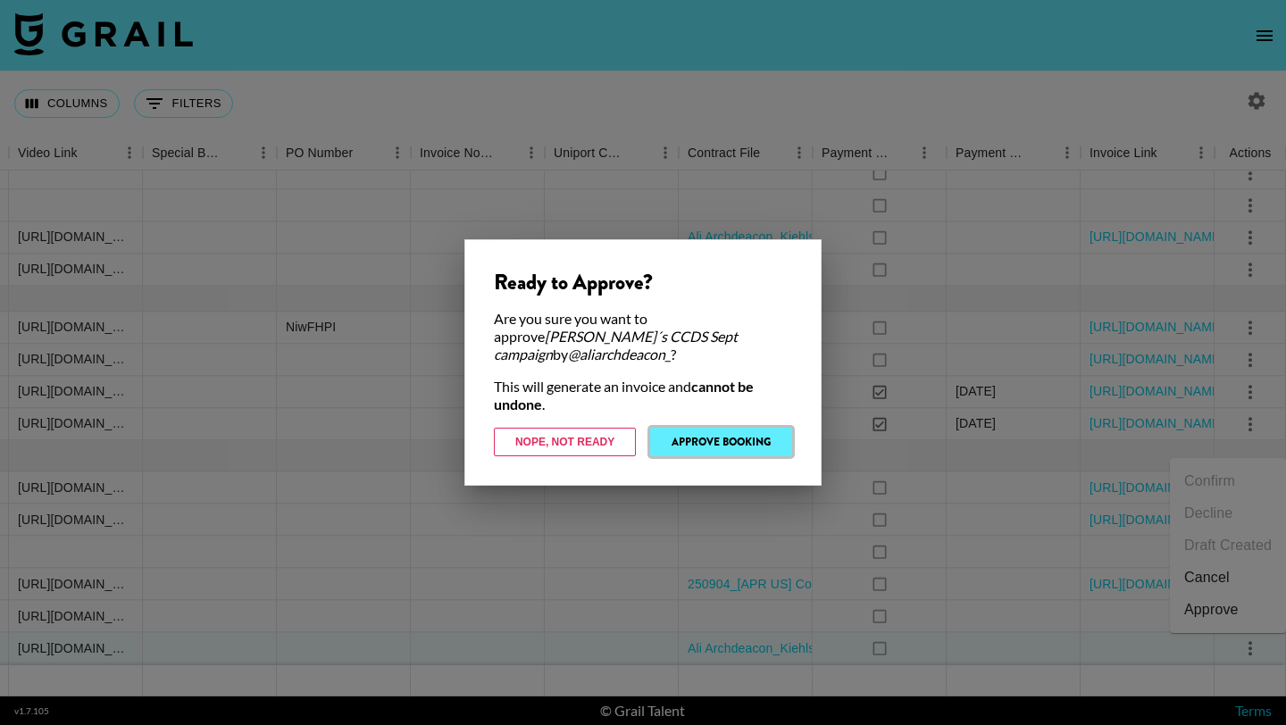
click at [754, 430] on button "Approve Booking" at bounding box center [721, 442] width 142 height 29
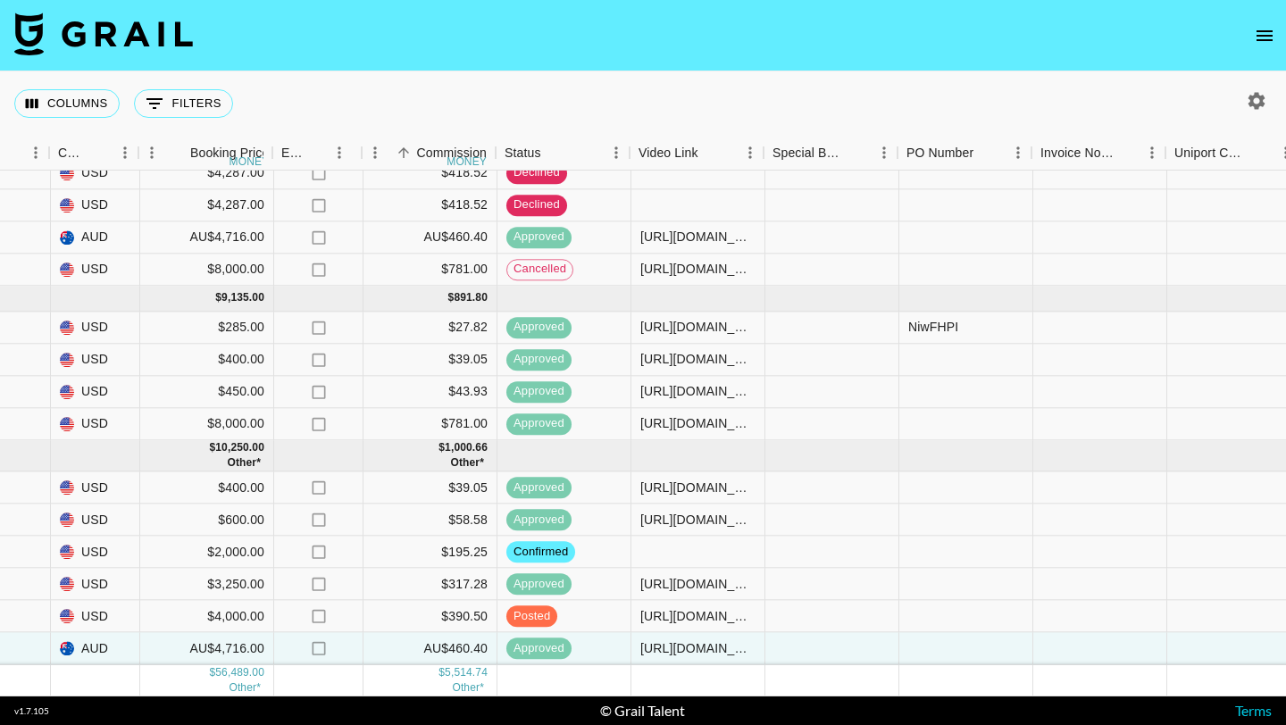
scroll to position [360, 1284]
